Goal: Complete application form: Complete application form

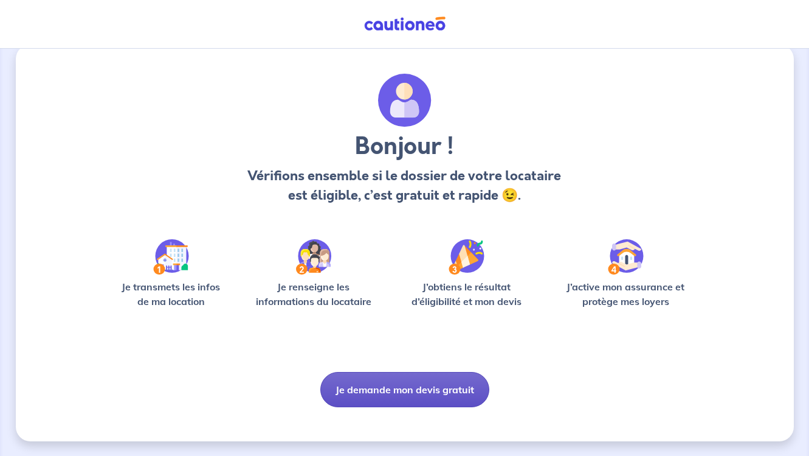
scroll to position [19, 0]
click at [416, 386] on button "Je demande mon devis gratuit" at bounding box center [405, 389] width 169 height 35
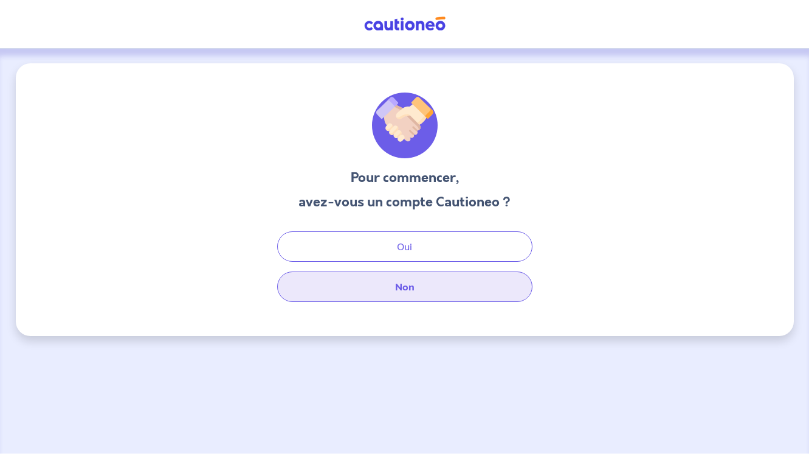
click at [381, 295] on button "Non" at bounding box center [404, 286] width 255 height 30
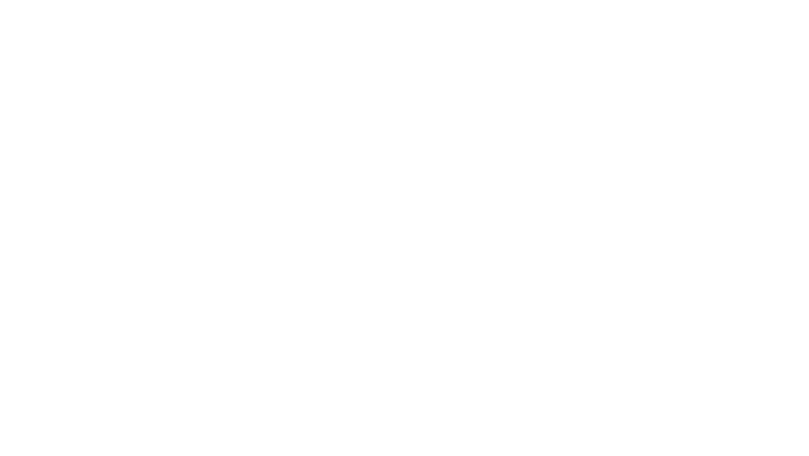
select select "FR"
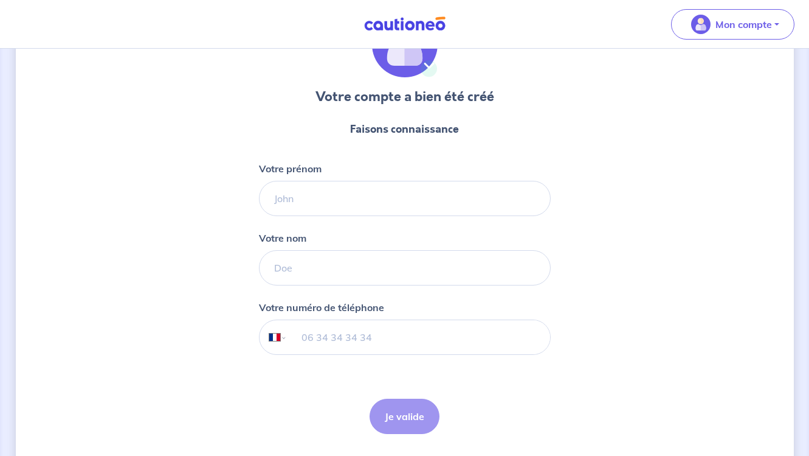
scroll to position [92, 0]
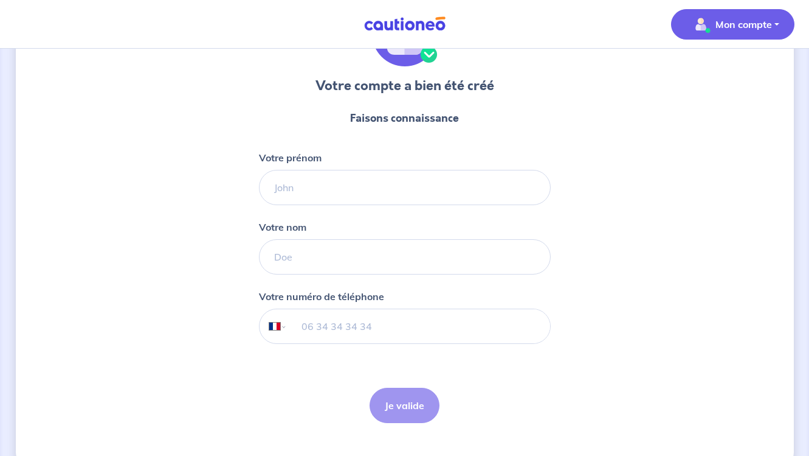
click at [702, 26] on img "button" at bounding box center [701, 24] width 19 height 19
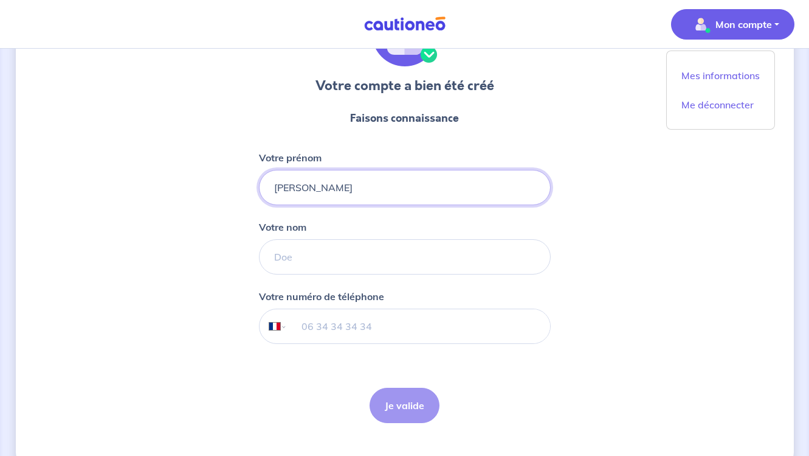
type input "[PERSON_NAME]"
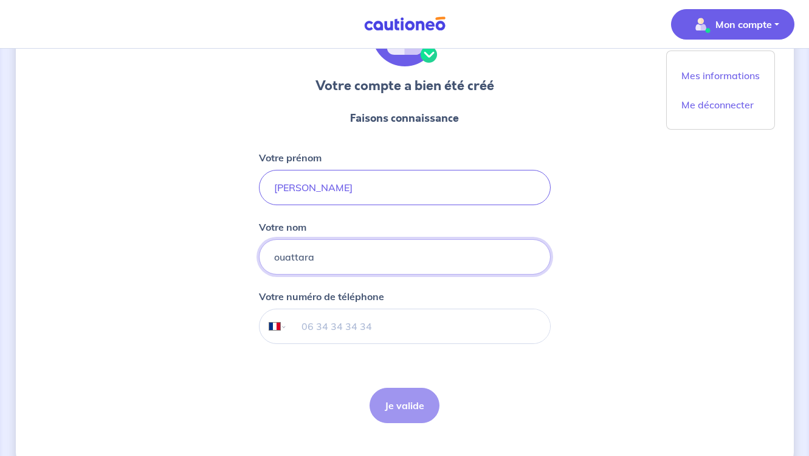
type input "ouattara"
click at [454, 328] on input "tel" at bounding box center [418, 326] width 263 height 34
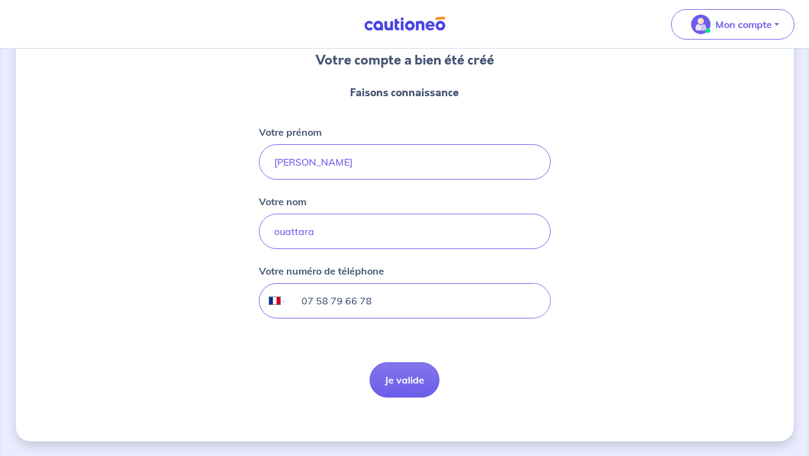
scroll to position [117, 0]
type input "07 58 79 66 78"
click at [407, 380] on button "Je valide" at bounding box center [405, 379] width 70 height 35
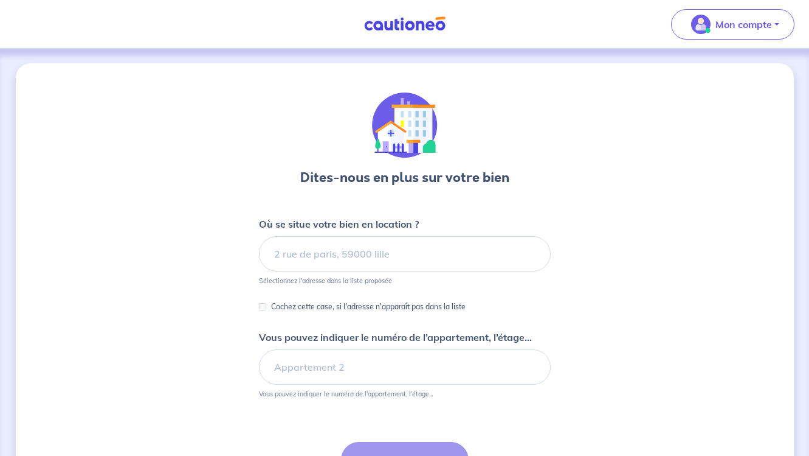
scroll to position [117, 0]
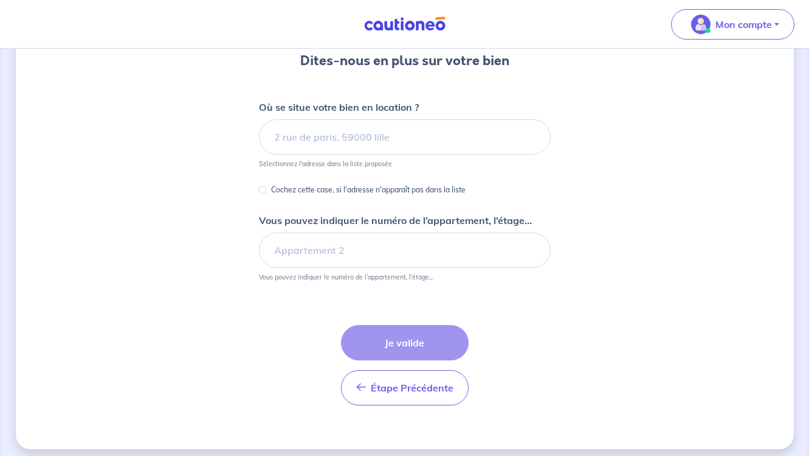
select select "FR"
